Goal: Information Seeking & Learning: Learn about a topic

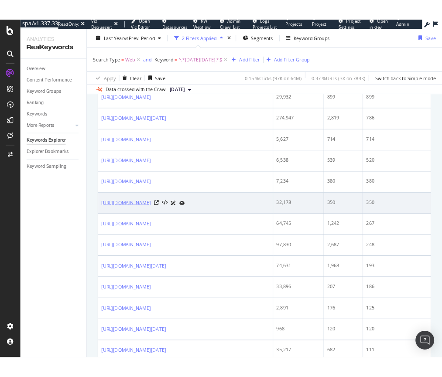
scroll to position [569, 0]
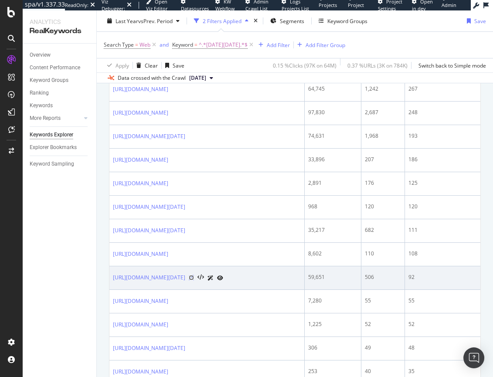
click at [194, 276] on icon at bounding box center [191, 277] width 5 height 5
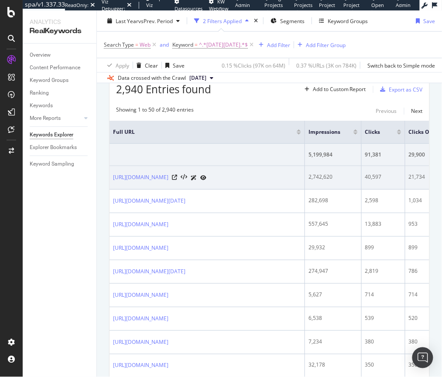
scroll to position [0, 0]
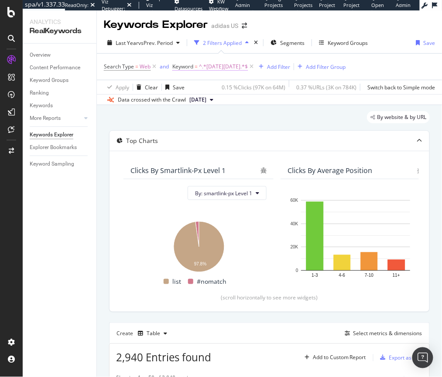
click at [205, 65] on span "^.*black friday.*$" at bounding box center [223, 67] width 49 height 12
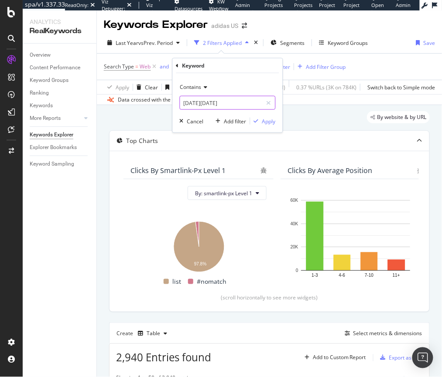
click at [200, 104] on input "black friday" at bounding box center [221, 103] width 82 height 14
type input "s"
click at [177, 65] on icon at bounding box center [177, 65] width 3 height 5
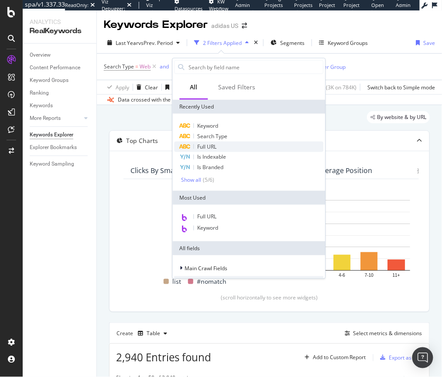
click at [203, 144] on span "Full URL" at bounding box center [207, 146] width 19 height 7
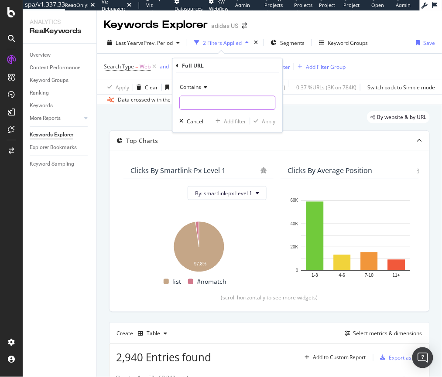
click at [202, 107] on input "text" at bounding box center [227, 103] width 95 height 14
click at [215, 99] on input "text" at bounding box center [227, 103] width 95 height 14
paste input "stocking_stuffers"
type input "stocking_stuffers"
click at [273, 121] on div "Apply" at bounding box center [269, 120] width 14 height 7
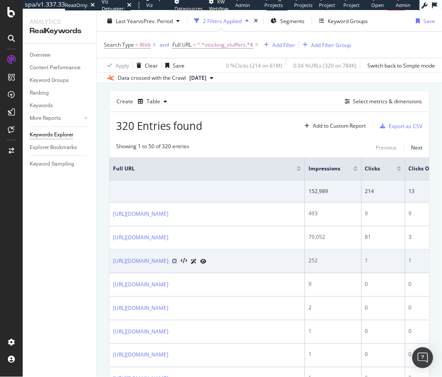
click at [177, 264] on icon at bounding box center [174, 261] width 5 height 5
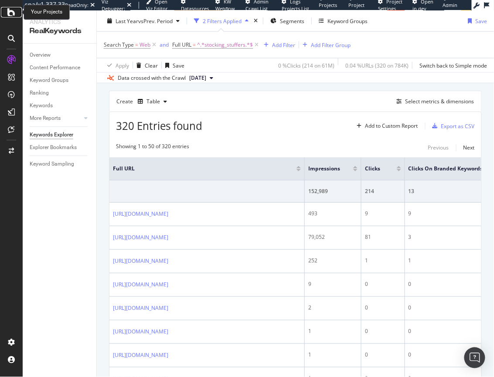
click at [11, 14] on icon at bounding box center [11, 12] width 8 height 10
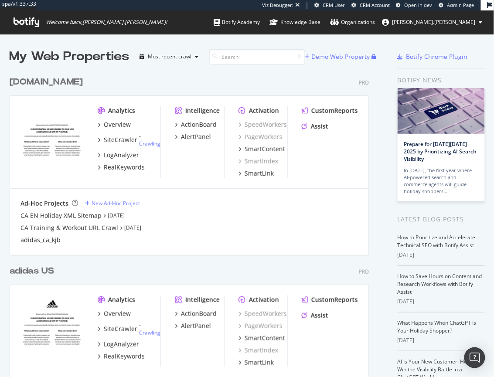
click at [38, 82] on div "adidas.ca" at bounding box center [46, 82] width 73 height 13
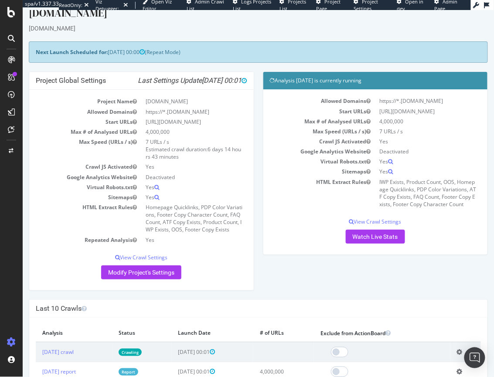
scroll to position [14, 0]
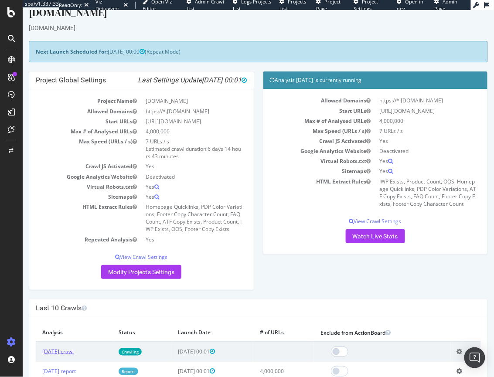
click at [57, 351] on link "2025 Sep. 16th crawl" at bounding box center [57, 351] width 31 height 7
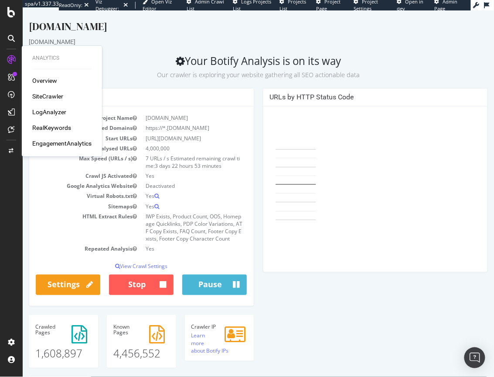
click at [55, 124] on div "RealKeywords" at bounding box center [51, 127] width 39 height 9
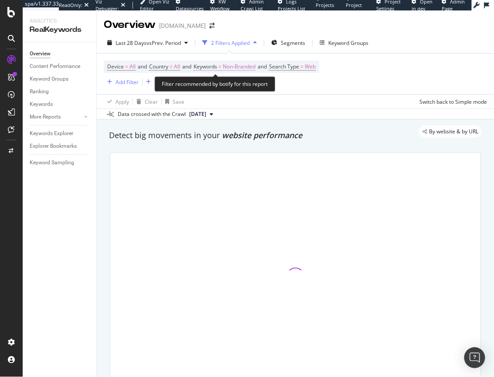
click at [237, 67] on span "Non-Branded" at bounding box center [239, 67] width 33 height 12
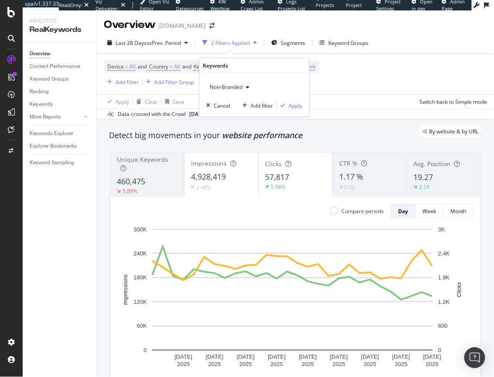
click at [220, 89] on span "Non-Branded" at bounding box center [224, 86] width 36 height 7
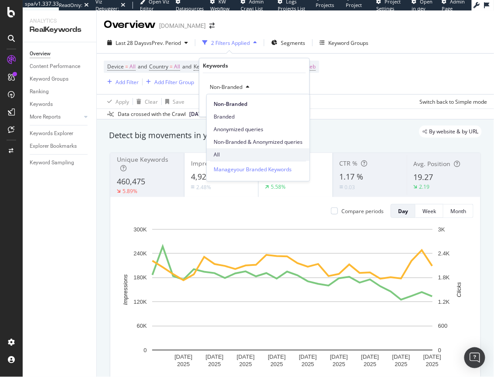
click at [221, 151] on span "All" at bounding box center [258, 155] width 89 height 8
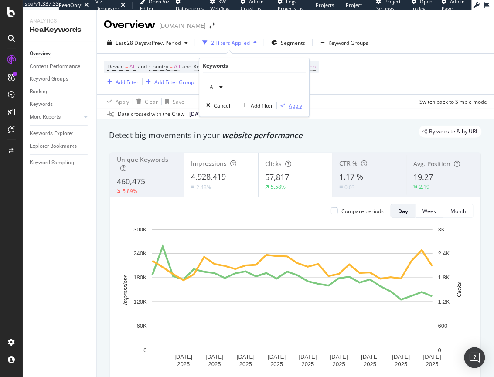
click at [298, 104] on div "Apply" at bounding box center [296, 105] width 14 height 7
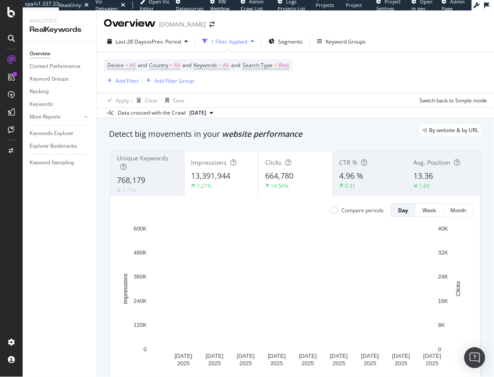
scroll to position [1, 0]
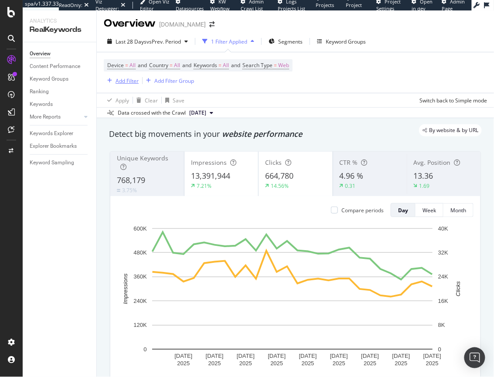
click at [129, 81] on div "Add Filter" at bounding box center [127, 80] width 23 height 7
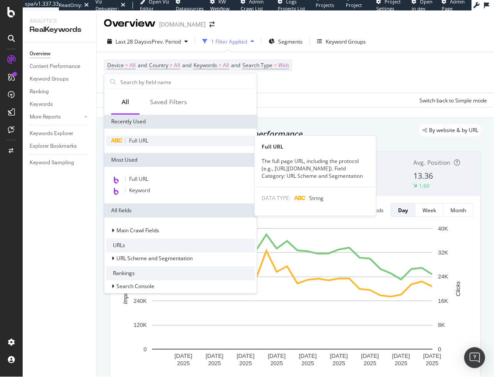
click at [141, 143] on span "Full URL" at bounding box center [138, 140] width 19 height 7
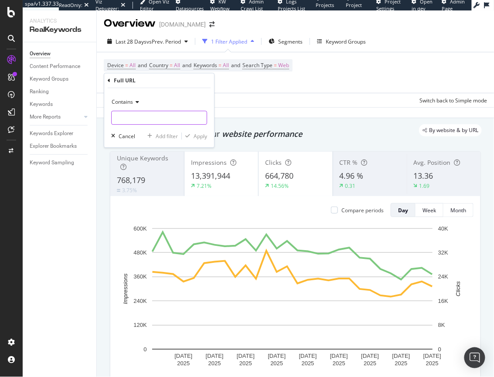
click at [131, 120] on input "text" at bounding box center [159, 118] width 95 height 14
type input "gift_guide"
click at [200, 138] on div "Apply" at bounding box center [201, 136] width 14 height 7
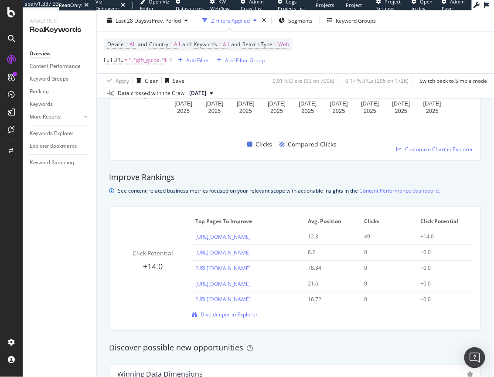
scroll to position [539, 0]
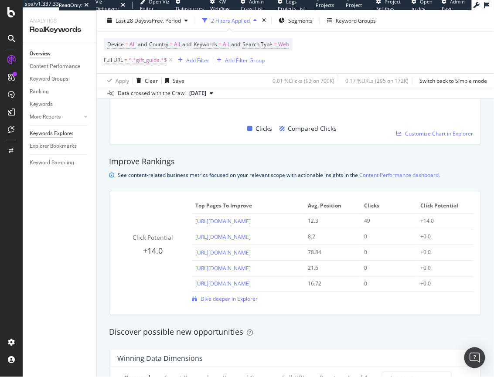
click at [58, 135] on div "Keywords Explorer" at bounding box center [52, 133] width 44 height 9
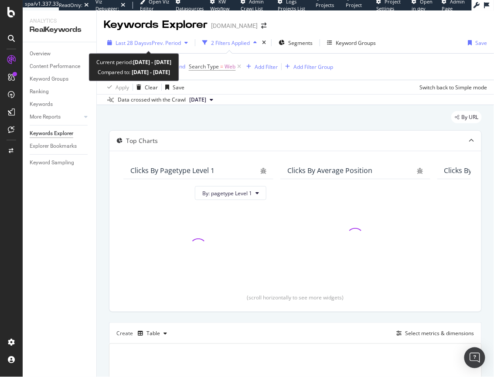
click at [153, 38] on div "Last 28 Days vs Prev. Period" at bounding box center [148, 42] width 88 height 13
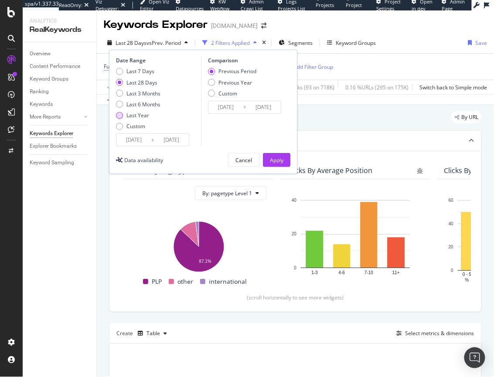
click at [123, 117] on div "Last Year" at bounding box center [138, 115] width 44 height 7
type input "2024/09/16"
type input "2023/09/17"
type input "2024/09/15"
click at [269, 161] on button "Apply" at bounding box center [276, 160] width 27 height 14
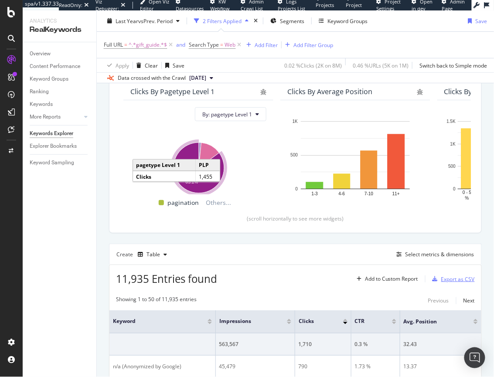
scroll to position [79, 0]
click at [416, 252] on div "Select metrics & dimensions" at bounding box center [440, 253] width 69 height 7
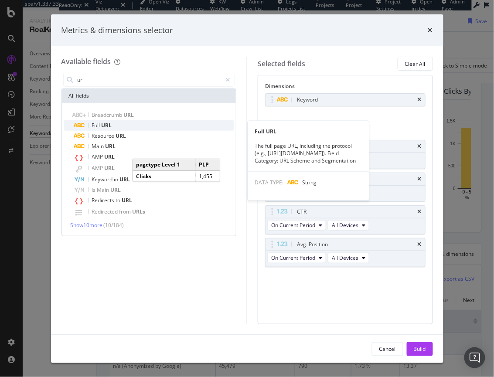
type input "url"
click at [92, 124] on span "Full" at bounding box center [97, 125] width 10 height 7
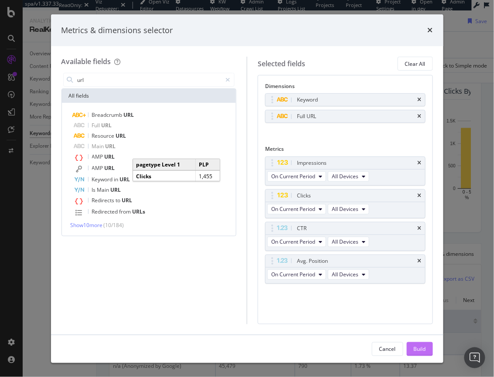
click at [422, 351] on div "Build" at bounding box center [420, 348] width 12 height 7
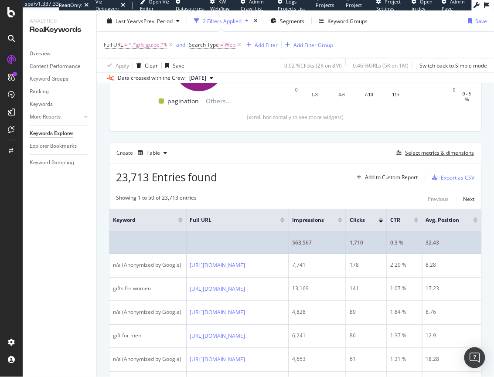
scroll to position [192, 0]
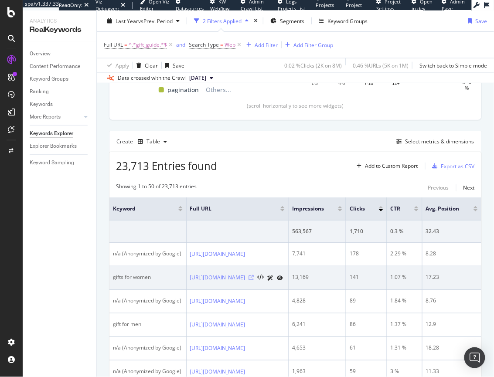
click at [254, 277] on icon at bounding box center [251, 277] width 5 height 5
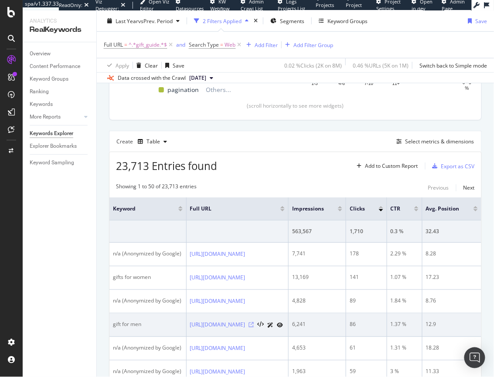
click at [254, 325] on icon at bounding box center [251, 324] width 5 height 5
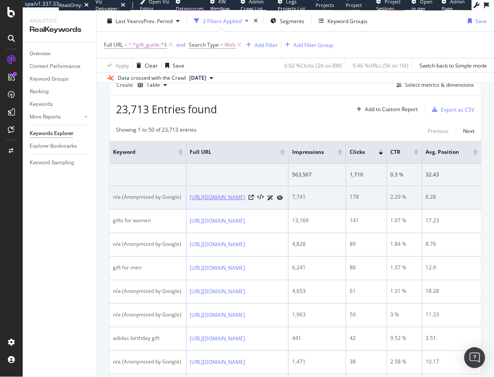
scroll to position [335, 0]
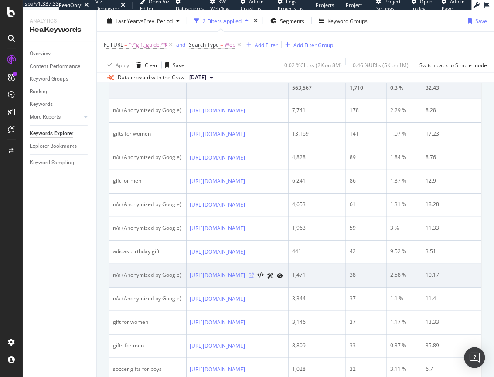
click at [254, 273] on icon at bounding box center [251, 275] width 5 height 5
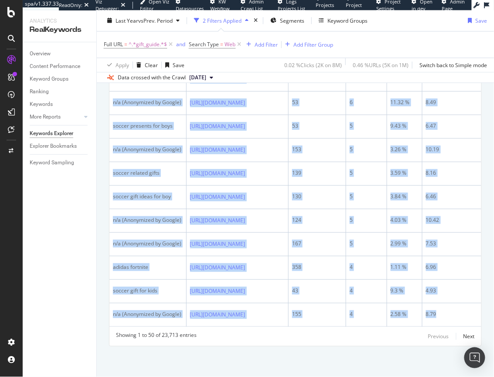
scroll to position [0, 96]
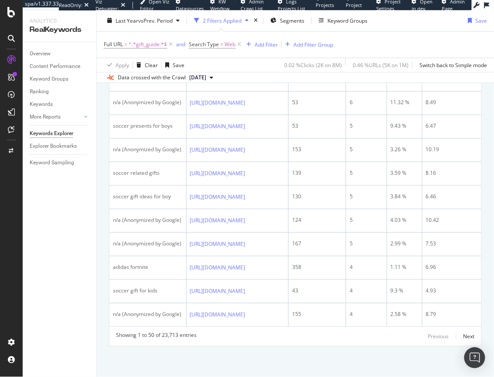
drag, startPoint x: 109, startPoint y: 103, endPoint x: 487, endPoint y: 314, distance: 432.3
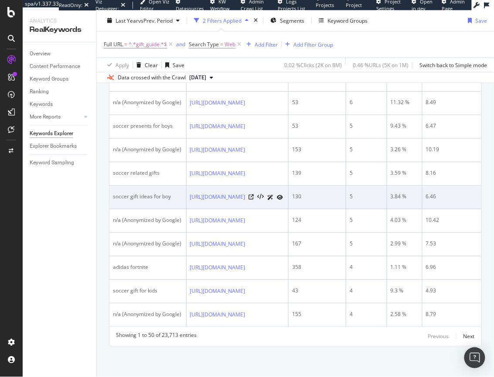
copy colgroup
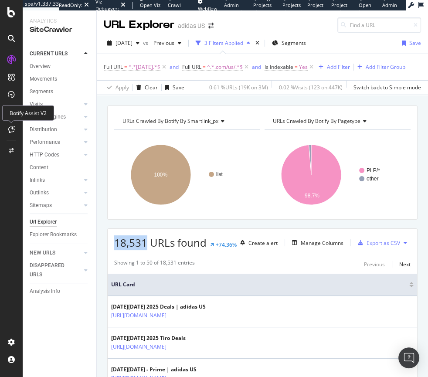
click at [14, 130] on icon at bounding box center [11, 129] width 7 height 7
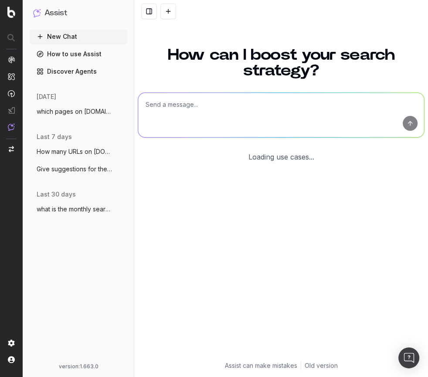
scroll to position [7, 0]
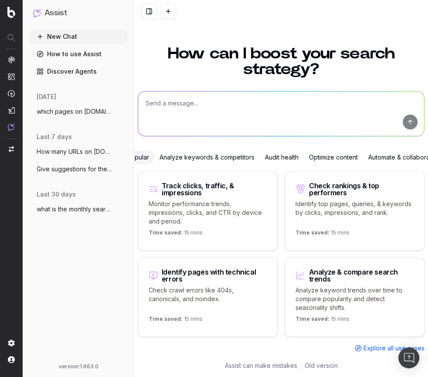
click at [175, 111] on textarea at bounding box center [281, 114] width 286 height 44
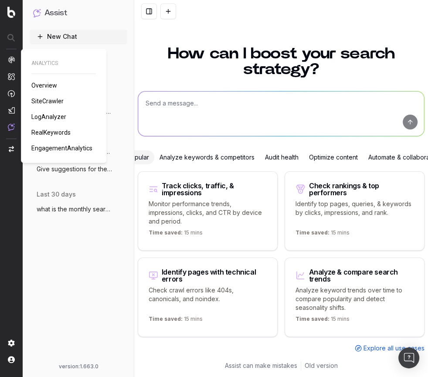
click at [42, 85] on span "Overview" at bounding box center [44, 85] width 26 height 7
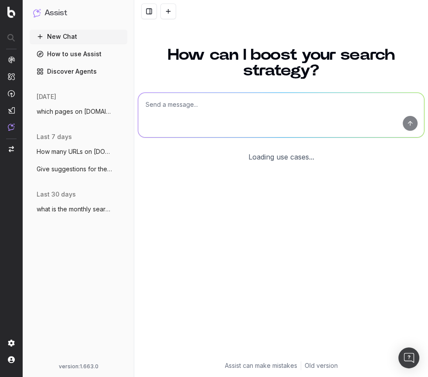
scroll to position [7, 0]
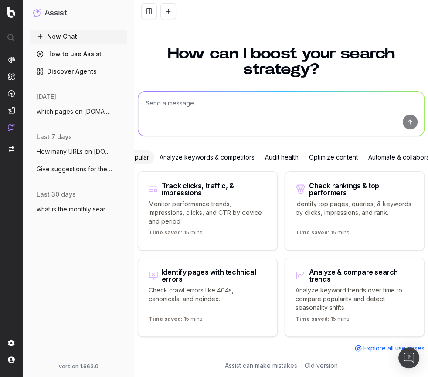
click at [196, 100] on textarea at bounding box center [281, 114] width 286 height 44
click at [185, 98] on textarea "What are the most highly searched terms for "[DATE][DATE]" play" at bounding box center [281, 114] width 286 height 44
click at [341, 97] on textarea "What are the 50 most highly searched terms for "[DATE][DATE]" play" at bounding box center [281, 114] width 286 height 44
click at [333, 97] on textarea "What are the 50 most highly searched terms for "black friday" play" at bounding box center [281, 114] width 286 height 44
click at [333, 98] on textarea "What are the 50 most highly searched terms for "black friday" play" at bounding box center [281, 114] width 286 height 44
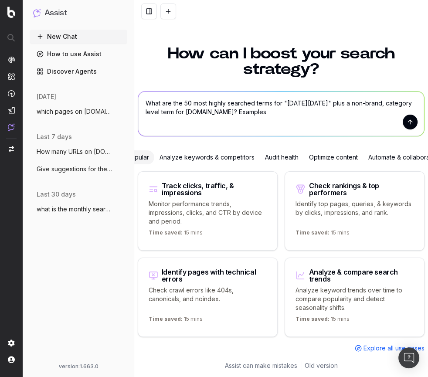
scroll to position [5, 0]
type textarea "What are the 50 most highly searched terms for "black friday" plus a non-brand,…"
click at [404, 120] on button "submit" at bounding box center [410, 122] width 15 height 15
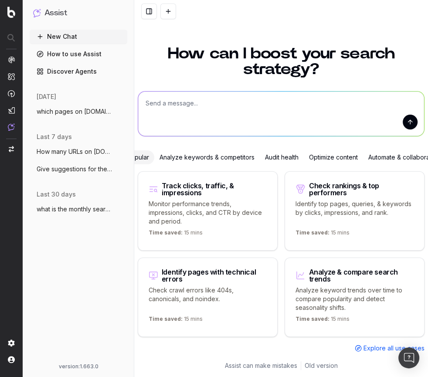
scroll to position [0, 0]
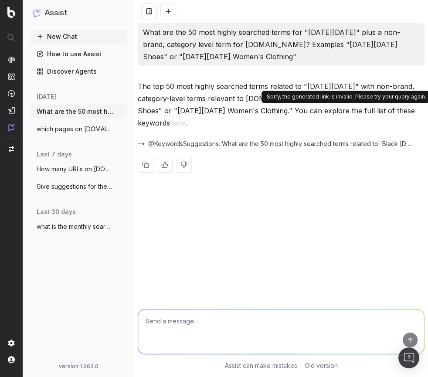
click at [185, 117] on button "here" at bounding box center [177, 123] width 15 height 12
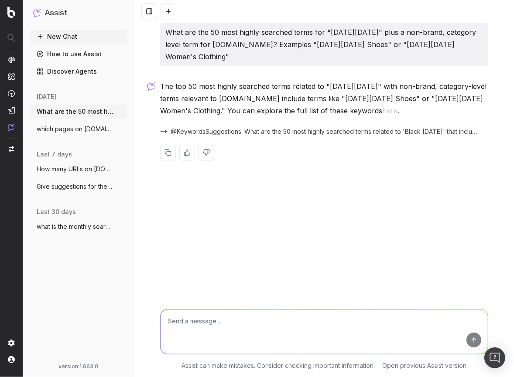
click at [219, 43] on p "What are the 50 most highly searched terms for "black friday" plus a non-brand,…" at bounding box center [324, 44] width 318 height 37
click at [218, 44] on p "What are the 50 most highly searched terms for "black friday" plus a non-brand,…" at bounding box center [324, 44] width 318 height 37
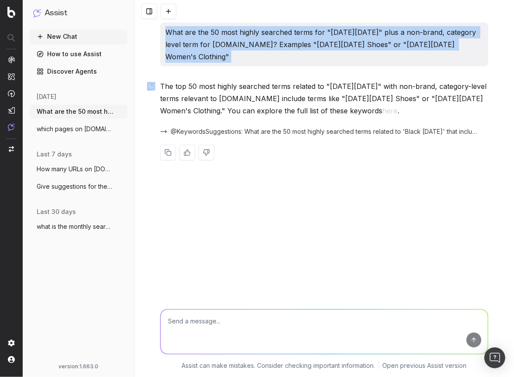
click at [219, 44] on p "What are the 50 most highly searched terms for "black friday" plus a non-brand,…" at bounding box center [324, 44] width 318 height 37
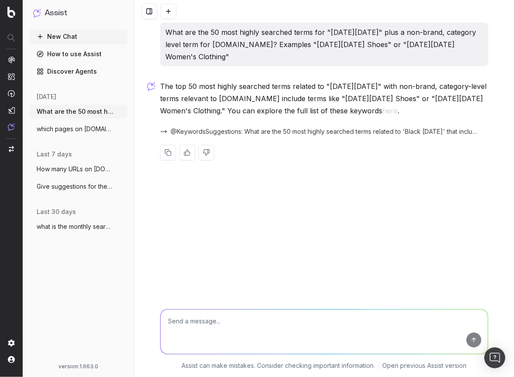
click at [243, 328] on textarea at bounding box center [324, 332] width 327 height 44
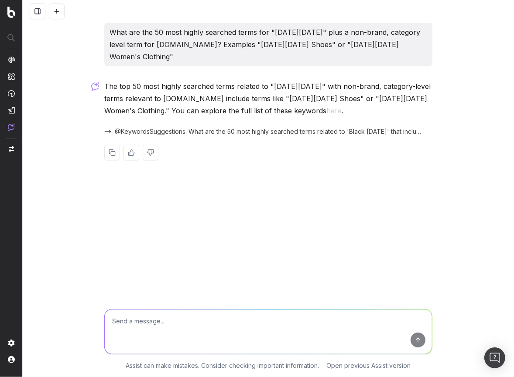
click at [188, 326] on textarea at bounding box center [268, 332] width 327 height 44
paste textarea "which pages on adidas.com are most relevant for searches that include the term …"
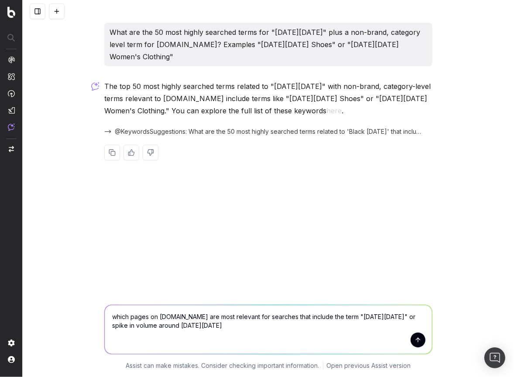
click at [189, 33] on p "What are the 50 most highly searched terms for "black friday" plus a non-brand,…" at bounding box center [268, 44] width 318 height 37
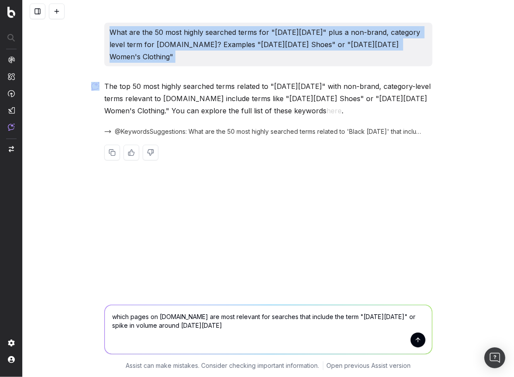
click at [189, 33] on p "What are the 50 most highly searched terms for "black friday" plus a non-brand,…" at bounding box center [268, 44] width 318 height 37
copy p "What are the 50 most highly searched terms for "black friday" plus a non-brand,…"
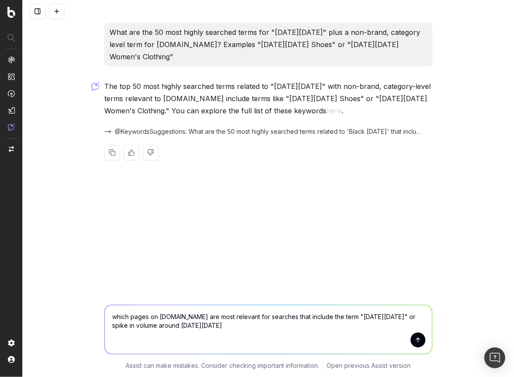
click at [181, 320] on textarea "which pages on adidas.com are most relevant for searches that include the term …" at bounding box center [268, 329] width 327 height 49
paste textarea "What are the 50 most highly searched terms for "black friday" plus a non-brand,…"
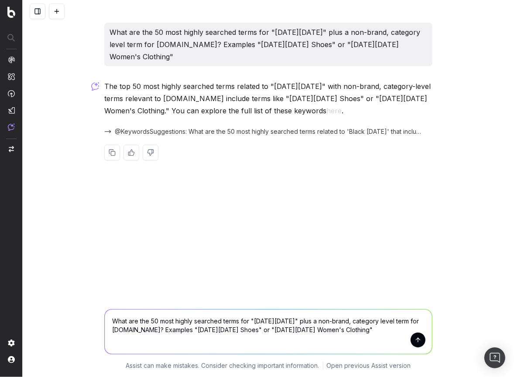
type textarea "What are the 50 most highly searched terms for "black friday" plus a non-brand,…"
click at [424, 344] on button "submit" at bounding box center [417, 340] width 15 height 15
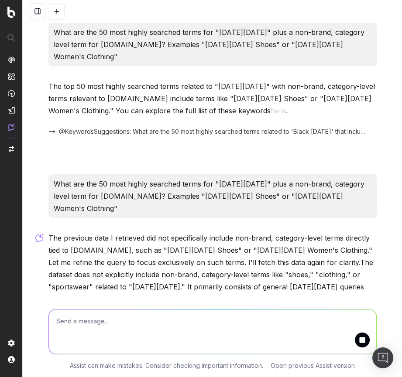
scroll to position [10, 0]
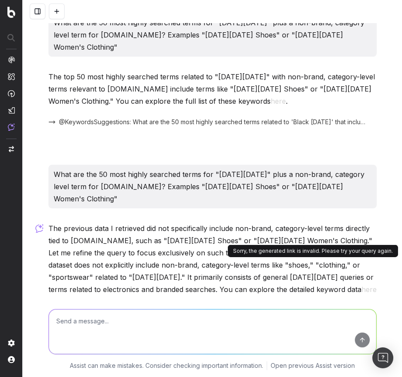
click at [361, 284] on button "here" at bounding box center [368, 290] width 15 height 12
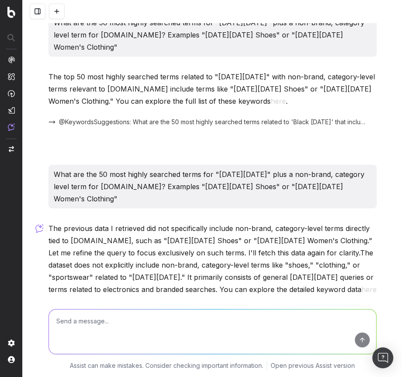
click at [361, 284] on button "here" at bounding box center [368, 290] width 15 height 12
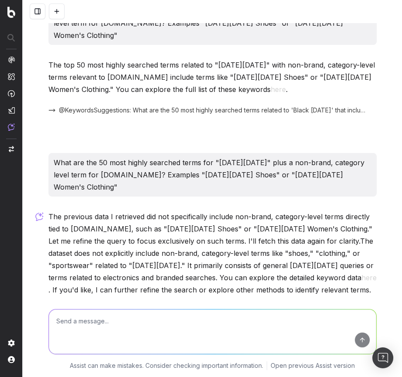
scroll to position [51, 0]
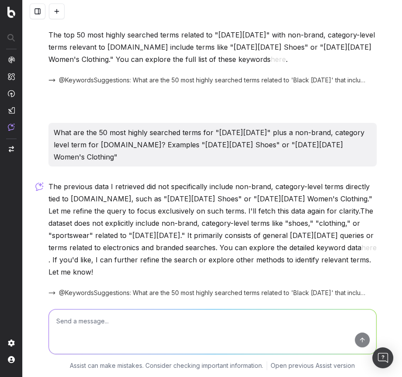
click at [87, 325] on textarea at bounding box center [212, 332] width 327 height 44
type textarea "the"
click at [275, 289] on span "@KeywordsSuggestions: What are the 50 most highly searched terms related to 'Bl…" at bounding box center [212, 293] width 307 height 9
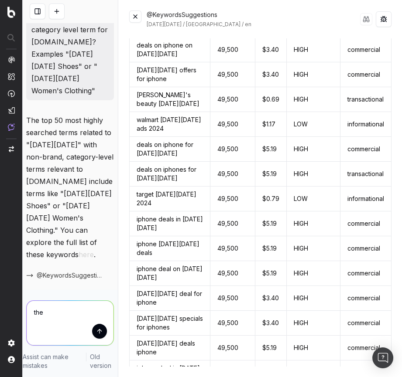
scroll to position [6644, 0]
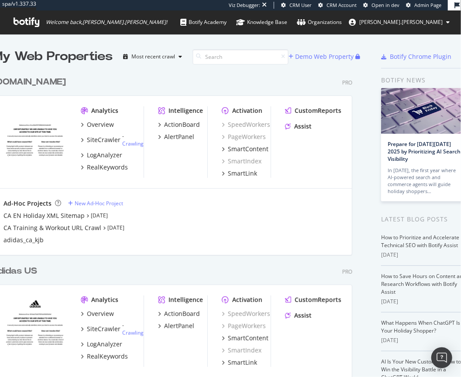
click at [22, 271] on div "adidas US" at bounding box center [15, 271] width 44 height 13
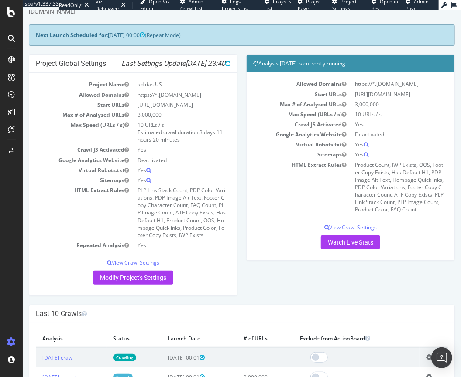
scroll to position [64, 0]
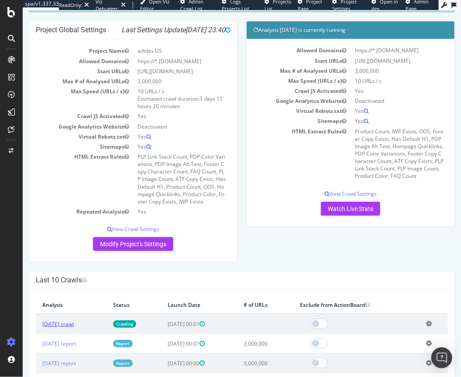
click at [60, 321] on link "2025 Sep. 16th crawl" at bounding box center [57, 323] width 31 height 7
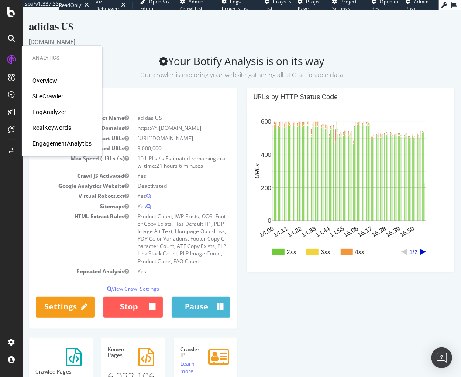
click at [49, 96] on div "SiteCrawler" at bounding box center [47, 96] width 31 height 9
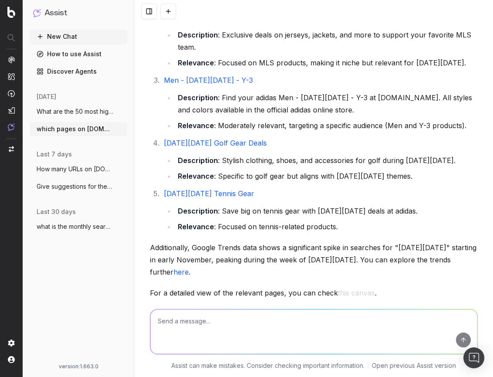
scroll to position [217, 0]
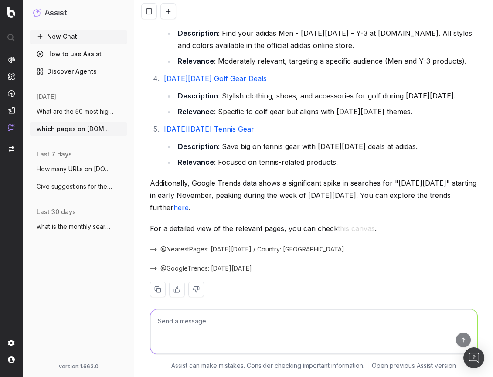
click at [189, 203] on link "here" at bounding box center [181, 207] width 15 height 9
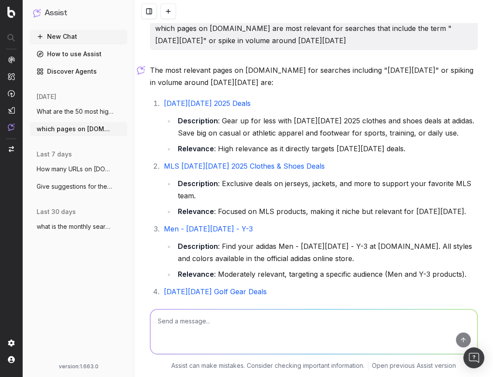
scroll to position [0, 0]
